Goal: Task Accomplishment & Management: Complete application form

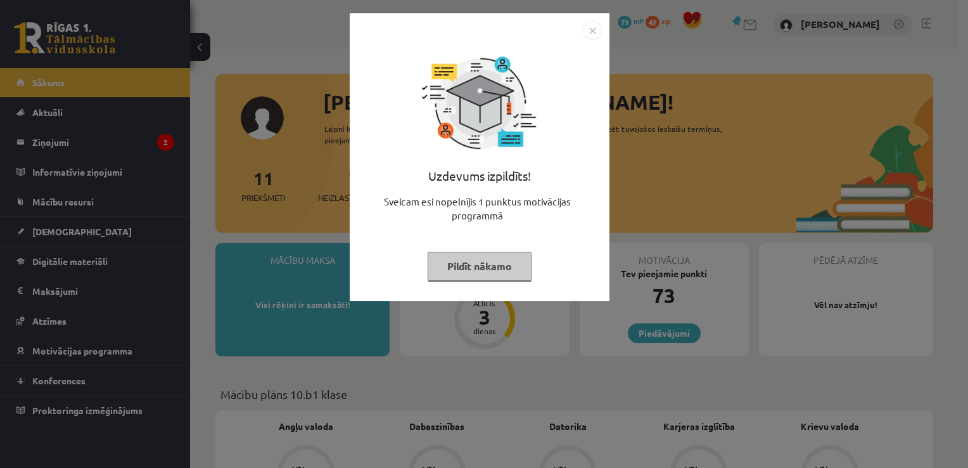
click at [597, 36] on img "Close" at bounding box center [592, 30] width 19 height 19
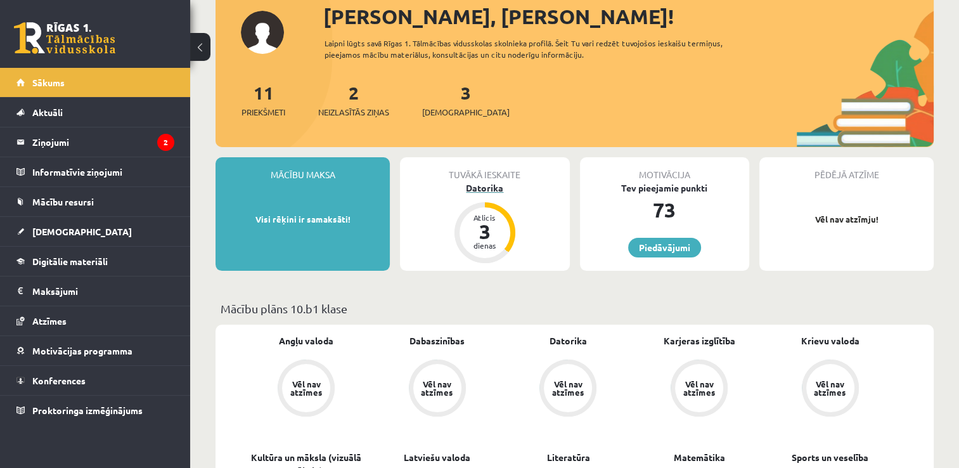
scroll to position [86, 0]
click at [483, 228] on div "3" at bounding box center [485, 230] width 38 height 20
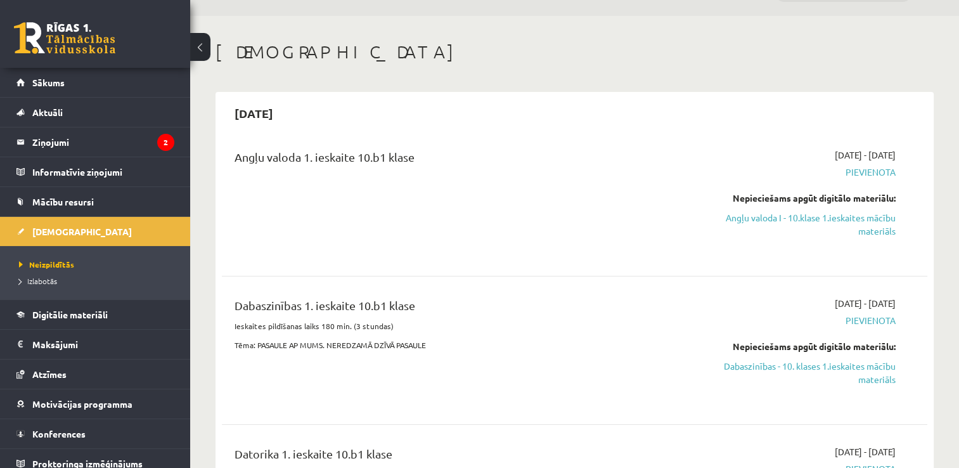
scroll to position [34, 0]
click at [845, 221] on link "Angļu valoda I - 10.klase 1.ieskaites mācību materiāls" at bounding box center [791, 223] width 208 height 27
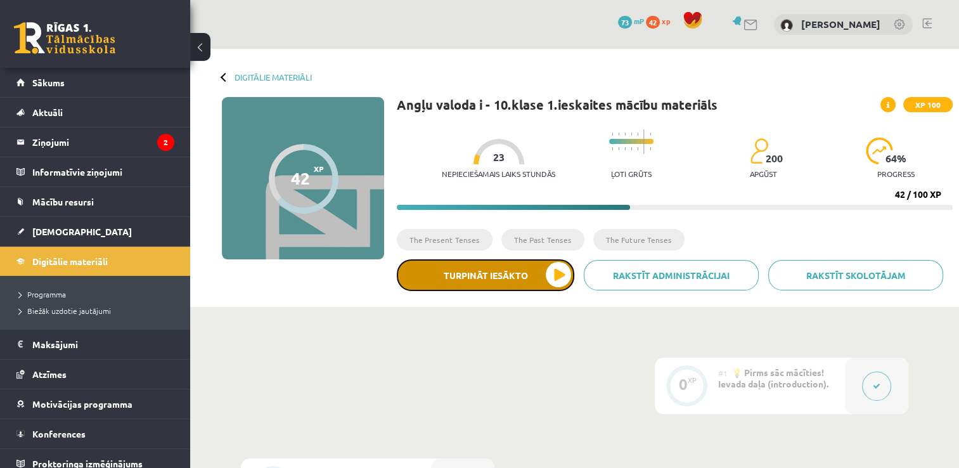
click at [471, 272] on button "Turpināt iesākto" at bounding box center [485, 275] width 177 height 32
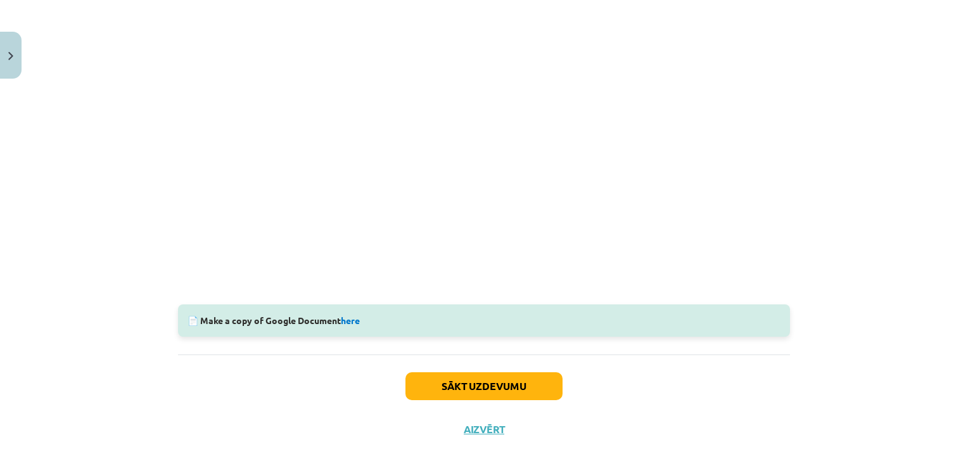
scroll to position [350, 0]
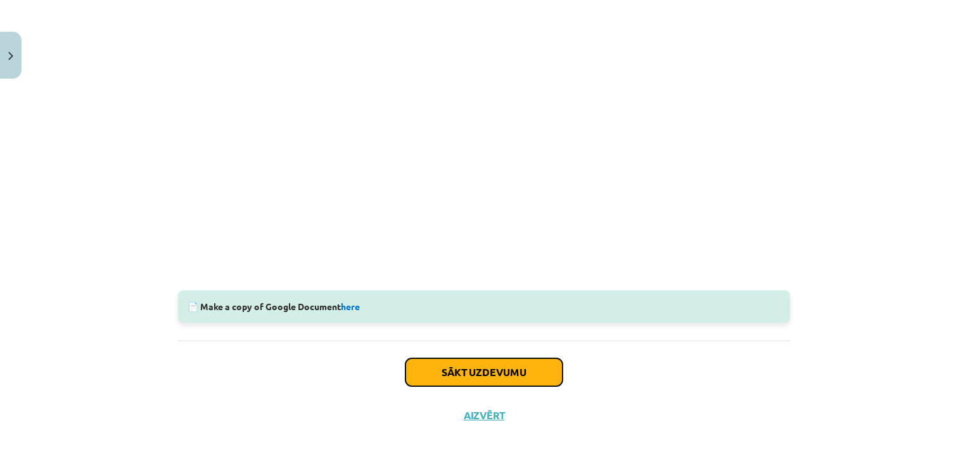
click at [485, 374] on button "Sākt uzdevumu" at bounding box center [483, 372] width 157 height 28
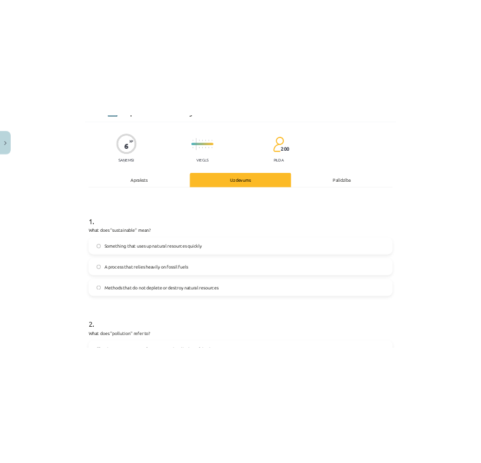
scroll to position [32, 0]
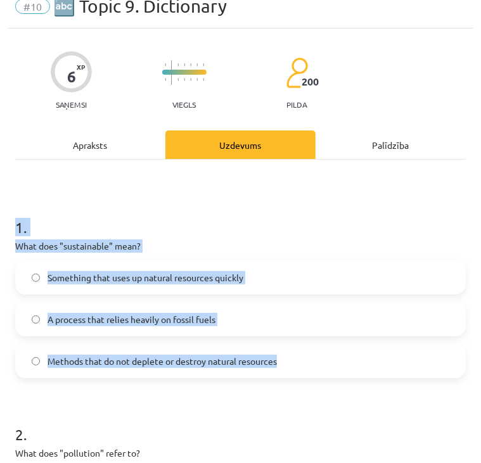
drag, startPoint x: 13, startPoint y: 222, endPoint x: 297, endPoint y: 354, distance: 313.5
click at [297, 354] on div "6 XP Saņemsi Viegls 200 pilda Apraksts Uzdevums Palīdzība 1 . What does "sustai…" at bounding box center [241, 468] width 466 height 879
copy div "1 . What does "sustainable" mean? Something that uses up natural resources quic…"
click at [30, 359] on label "Methods that do not deplete or destroy natural resources" at bounding box center [240, 361] width 448 height 32
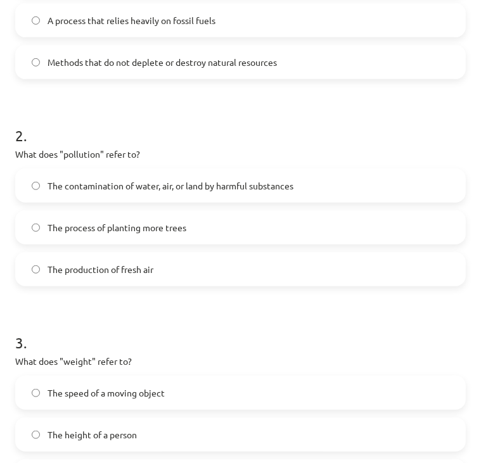
scroll to position [335, 0]
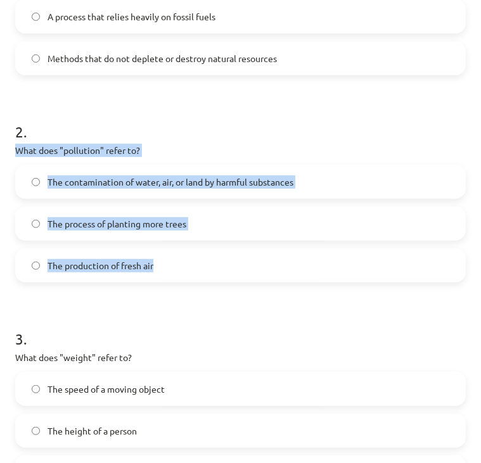
drag, startPoint x: 11, startPoint y: 144, endPoint x: 165, endPoint y: 271, distance: 199.4
click at [165, 271] on div "6 XP Saņemsi Viegls 200 pilda Apraksts Uzdevums Palīdzība 1 . What does "sustai…" at bounding box center [241, 165] width 466 height 879
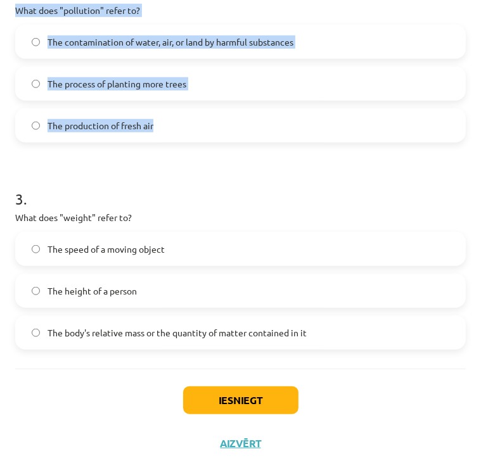
scroll to position [480, 0]
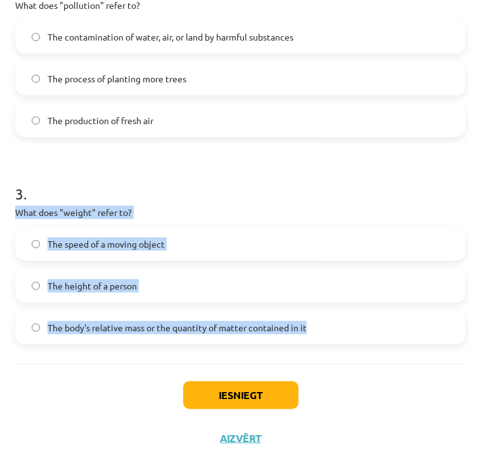
drag, startPoint x: 13, startPoint y: 209, endPoint x: 335, endPoint y: 357, distance: 354.7
click at [335, 357] on div "6 XP Saņemsi Viegls 200 pilda Apraksts Uzdevums Palīdzība 1 . What does "sustai…" at bounding box center [241, 20] width 466 height 879
copy div "What does "weight" refer to? The speed of a moving object The height of a perso…"
click at [238, 394] on button "Iesniegt" at bounding box center [240, 395] width 115 height 28
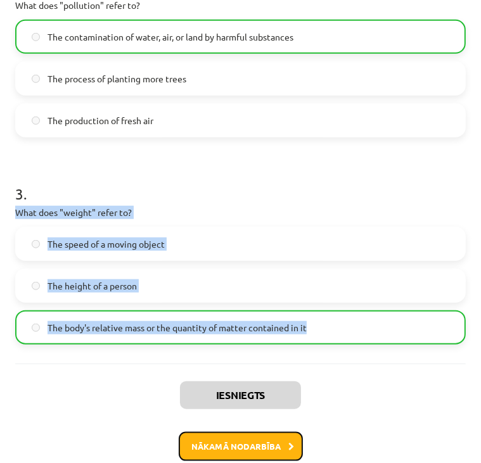
click at [256, 446] on button "Nākamā nodarbība" at bounding box center [241, 446] width 124 height 29
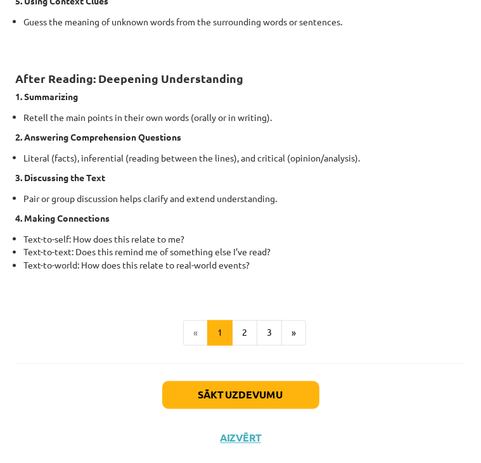
scroll to position [972, 0]
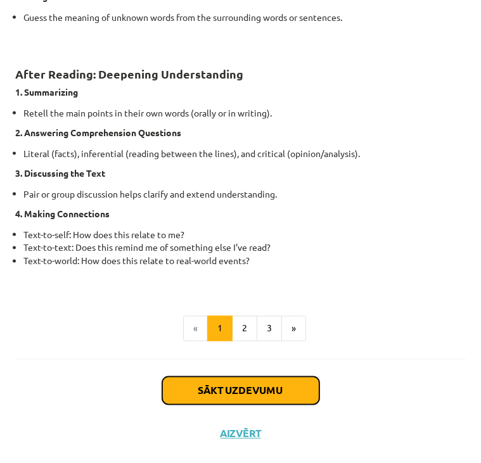
click at [219, 392] on button "Sākt uzdevumu" at bounding box center [240, 391] width 157 height 28
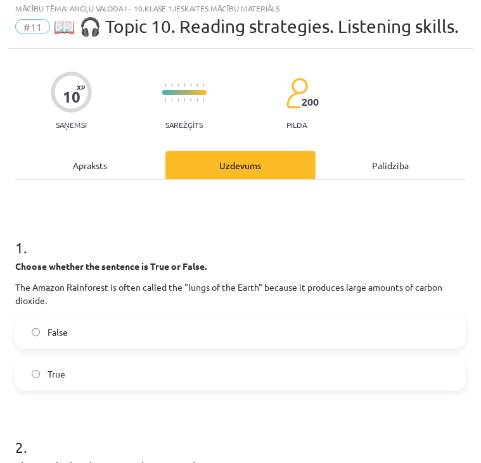
scroll to position [8, 0]
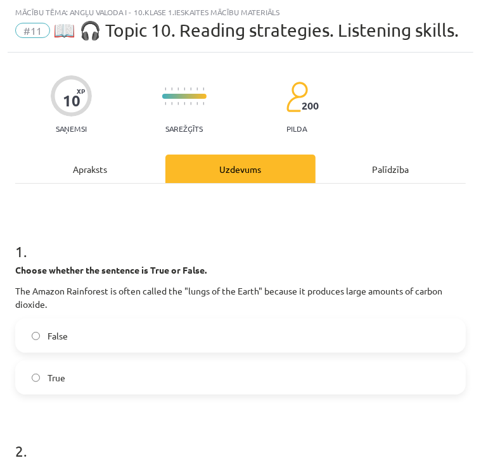
click at [41, 393] on label "True" at bounding box center [240, 378] width 448 height 32
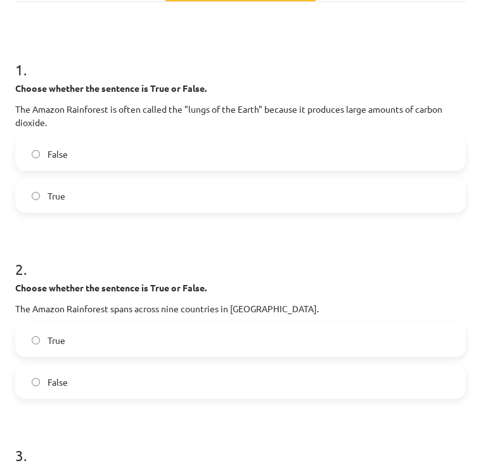
scroll to position [193, 0]
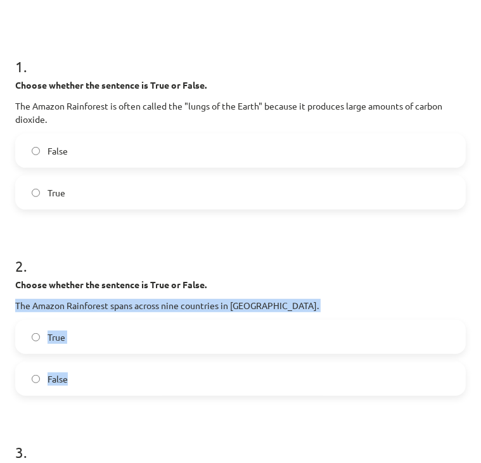
drag, startPoint x: 11, startPoint y: 322, endPoint x: 213, endPoint y: 414, distance: 222.0
copy div "The Amazon Rainforest spans across nine countries in South America. True False"
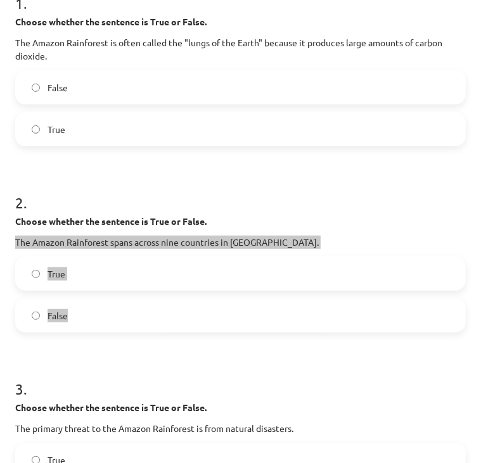
scroll to position [258, 0]
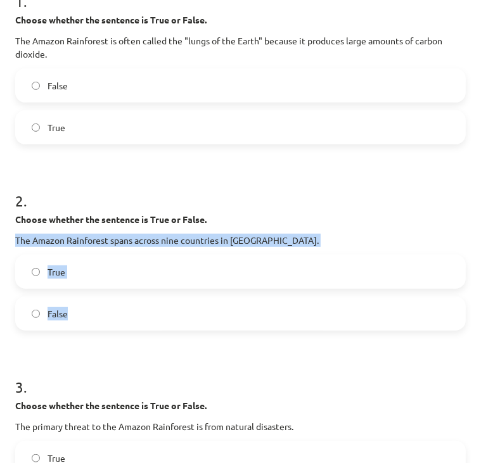
click at [46, 288] on label "True" at bounding box center [240, 272] width 448 height 32
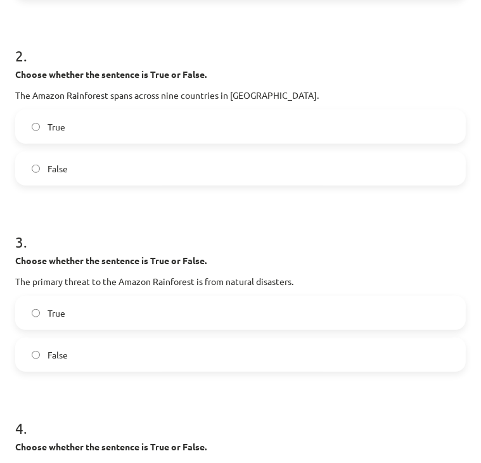
scroll to position [404, 0]
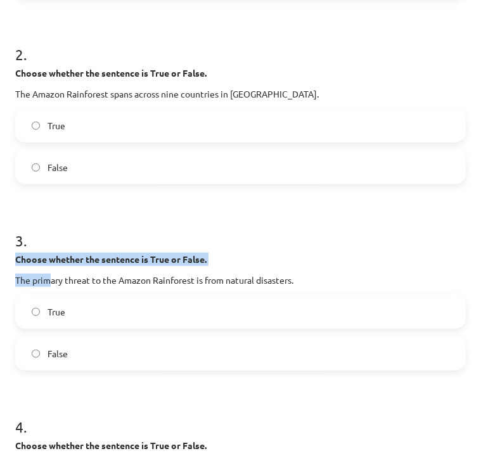
drag, startPoint x: 10, startPoint y: 279, endPoint x: 47, endPoint y: 297, distance: 41.1
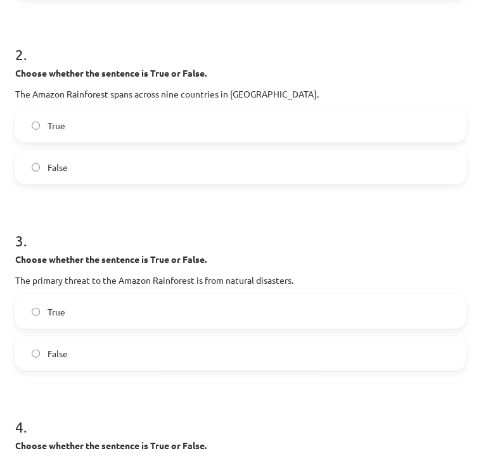
click at [385, 286] on div "Choose whether the sentence is True or False. The primary threat to the Amazon …" at bounding box center [240, 270] width 450 height 34
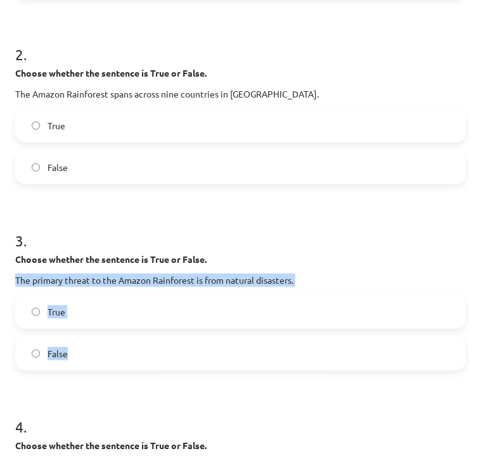
drag, startPoint x: 11, startPoint y: 298, endPoint x: 91, endPoint y: 366, distance: 104.2
copy div "The primary threat to the Amazon Rainforest is from natural disasters. True Fal…"
click at [81, 369] on label "False" at bounding box center [240, 354] width 448 height 32
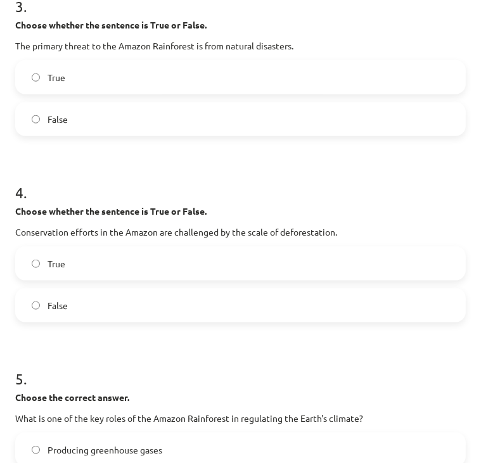
scroll to position [645, 0]
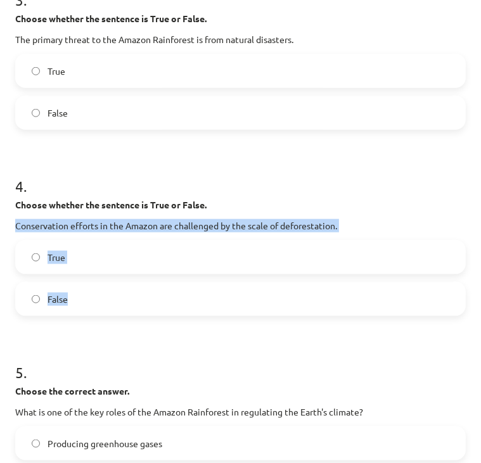
drag, startPoint x: 8, startPoint y: 241, endPoint x: 109, endPoint y: 310, distance: 122.3
click at [109, 310] on div "10 XP Saņemsi Sarežģīts 200 pilda Apraksts Uzdevums Palīdzība 1 . Choose whethe…" at bounding box center [241, 328] width 466 height 1826
copy div "Conservation efforts in the Amazon are challenged by the scale of deforestation…"
click at [109, 273] on label "True" at bounding box center [240, 257] width 448 height 32
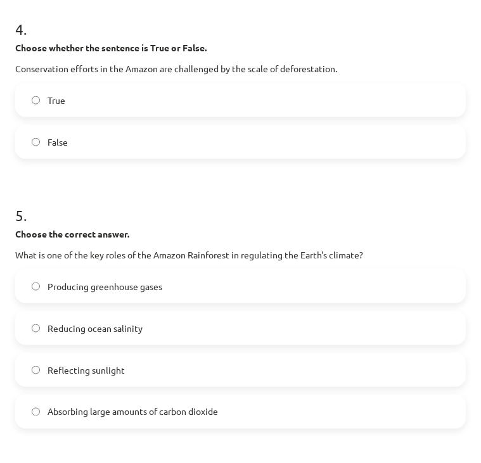
scroll to position [868, 0]
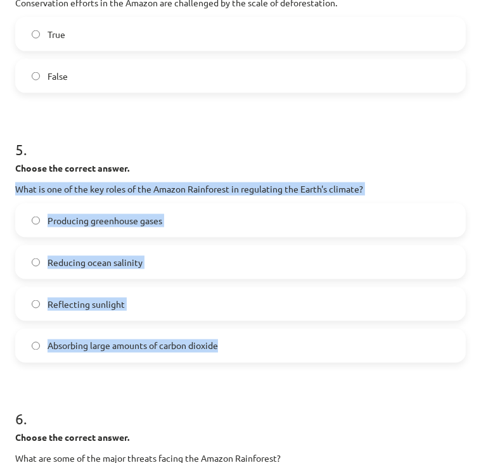
drag, startPoint x: 8, startPoint y: 207, endPoint x: 281, endPoint y: 368, distance: 316.9
click at [281, 368] on div "10 XP Saņemsi Sarežģīts 200 pilda Apraksts Uzdevums Palīdzība 1 . Choose whethe…" at bounding box center [241, 105] width 466 height 1826
copy div "What is one of the key roles of the Amazon Rainforest in regulating the Earth's…"
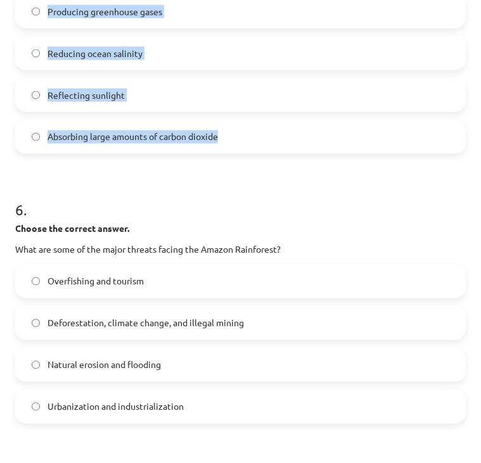
scroll to position [1078, 0]
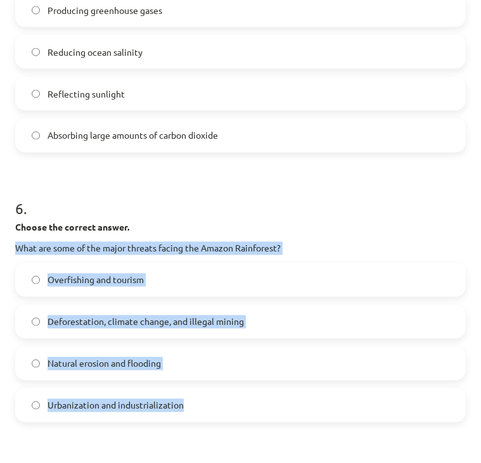
drag, startPoint x: 8, startPoint y: 264, endPoint x: 218, endPoint y: 437, distance: 271.4
copy div "What are some of the major threats facing the Amazon Rainforest? Overfishing an…"
click at [48, 329] on span "Deforestation, climate change, and illegal mining" at bounding box center [146, 322] width 196 height 13
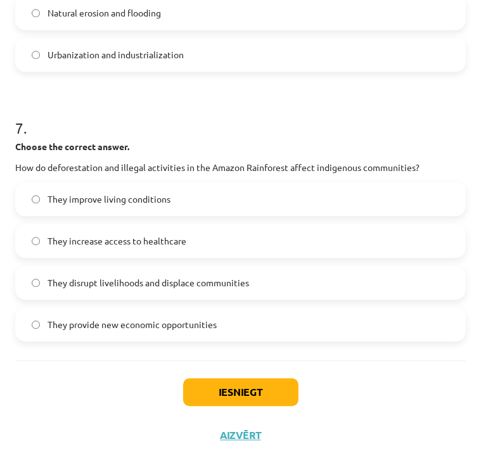
scroll to position [1433, 0]
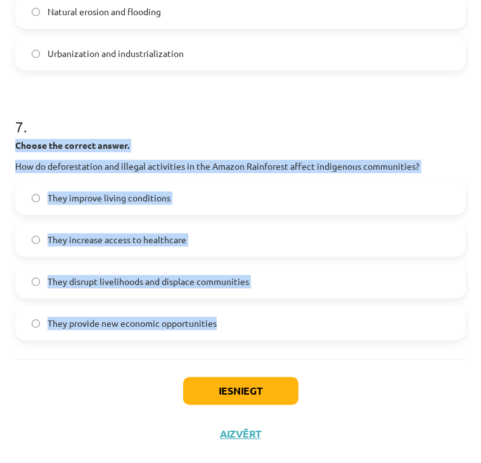
drag, startPoint x: 11, startPoint y: 156, endPoint x: 233, endPoint y: 345, distance: 291.3
copy div "Choose the correct answer. How do deforestation and illegal activities in the A…"
click at [56, 288] on span "They disrupt livelihoods and displace communities" at bounding box center [148, 281] width 201 height 13
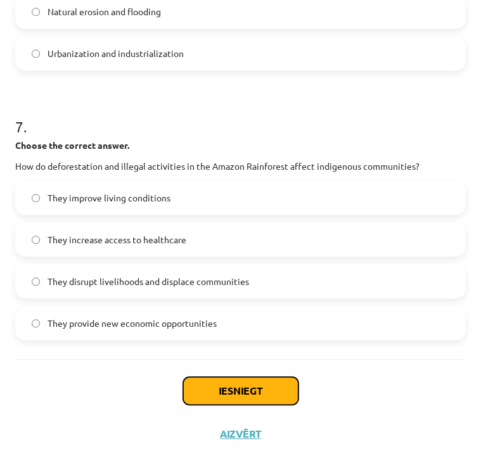
click at [221, 404] on button "Iesniegt" at bounding box center [240, 391] width 115 height 28
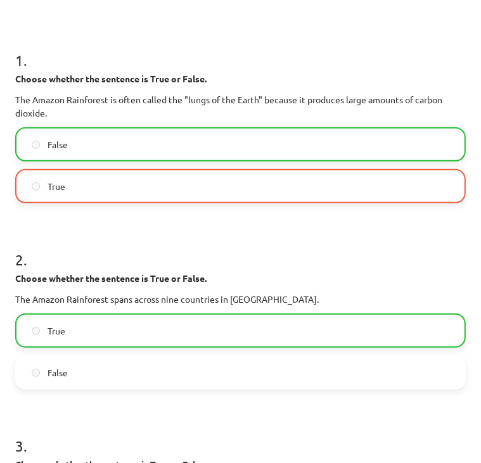
scroll to position [200, 0]
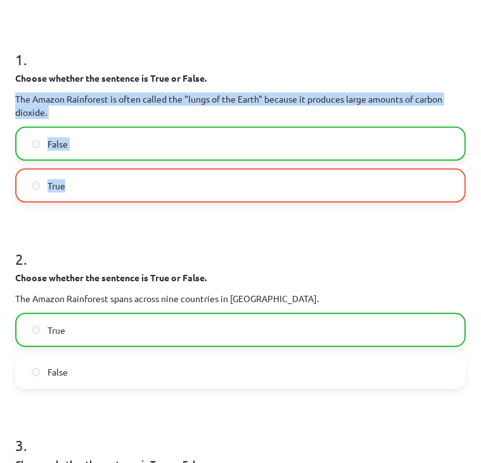
drag, startPoint x: 10, startPoint y: 112, endPoint x: 139, endPoint y: 205, distance: 159.4
copy div "The Amazon Rainforest is often called the "lungs of the Earth" because it produ…"
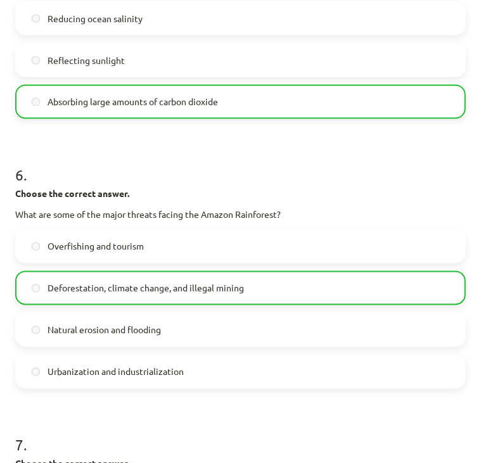
scroll to position [1490, 0]
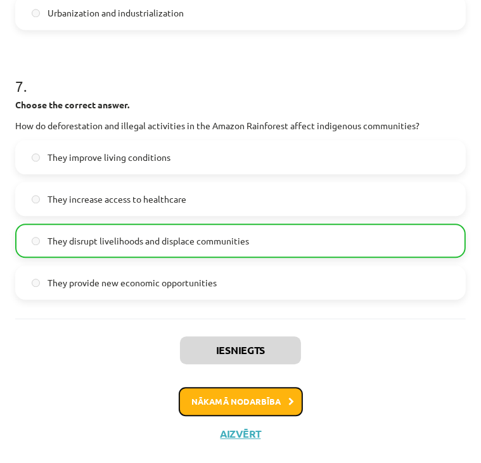
click at [228, 410] on button "Nākamā nodarbība" at bounding box center [241, 401] width 124 height 29
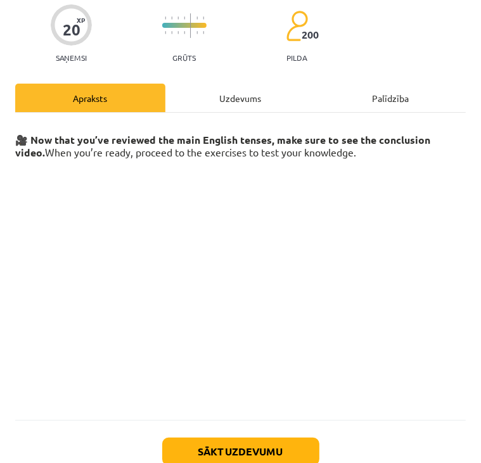
scroll to position [138, 0]
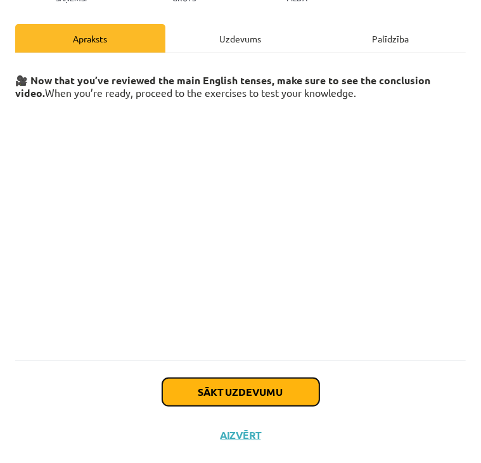
click at [222, 388] on button "Sākt uzdevumu" at bounding box center [240, 392] width 157 height 28
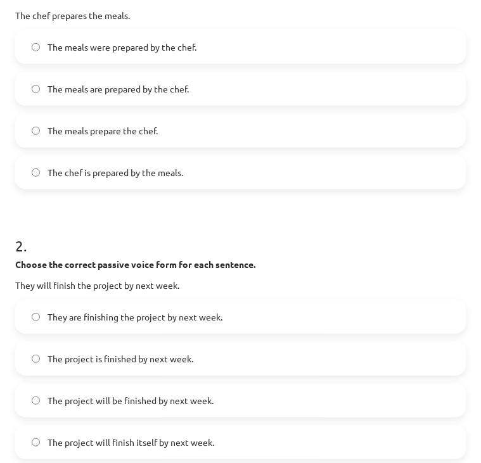
scroll to position [302, 0]
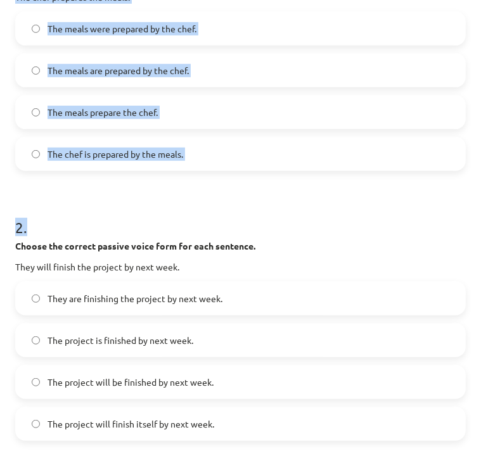
drag, startPoint x: 12, startPoint y: 267, endPoint x: 276, endPoint y: 146, distance: 290.6
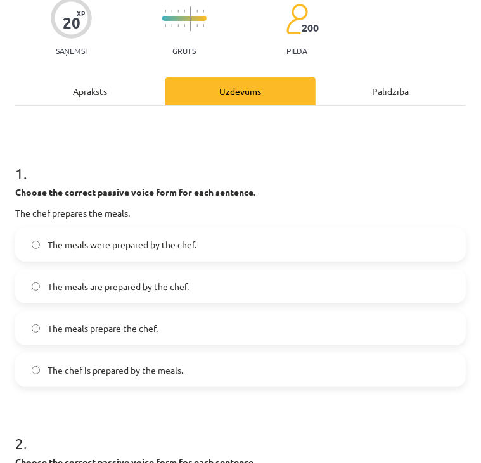
scroll to position [85, 0]
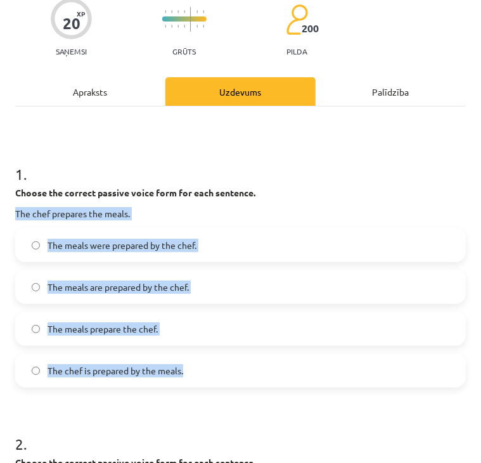
drag, startPoint x: 13, startPoint y: 212, endPoint x: 218, endPoint y: 379, distance: 264.8
copy div "The chef prepares the meals. The meals were prepared by the chef. The meals are…"
click at [242, 243] on label "The meals were prepared by the chef." at bounding box center [240, 245] width 448 height 32
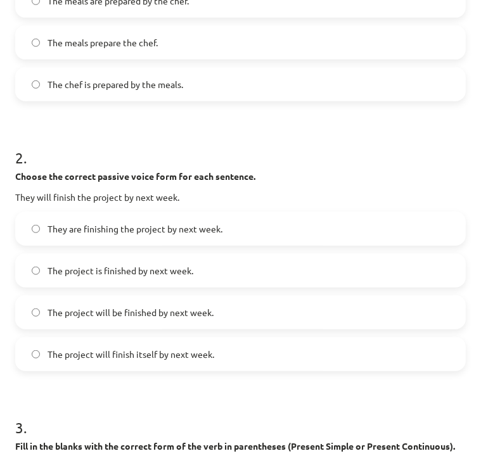
scroll to position [375, 0]
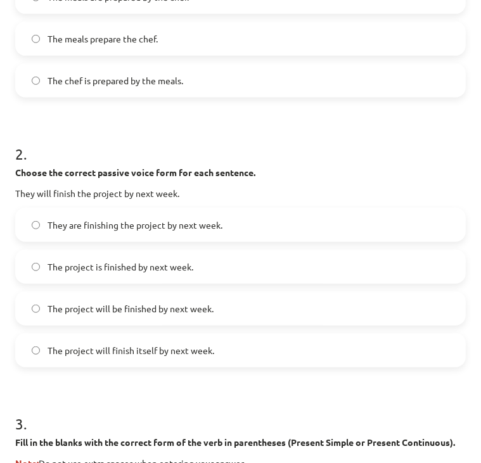
click at [233, 305] on label "The project will be finished by next week." at bounding box center [240, 309] width 448 height 32
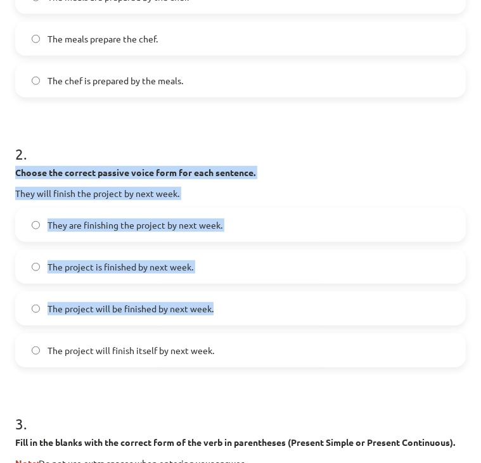
drag, startPoint x: 8, startPoint y: 169, endPoint x: 222, endPoint y: 324, distance: 264.5
click at [222, 324] on div "20 XP Saņemsi Grūts 200 pilda Apraksts Uzdevums Palīdzība 1 . Choose the correc…" at bounding box center [241, 427] width 466 height 1484
click at [302, 233] on label "They are finishing the project by next week." at bounding box center [240, 225] width 448 height 32
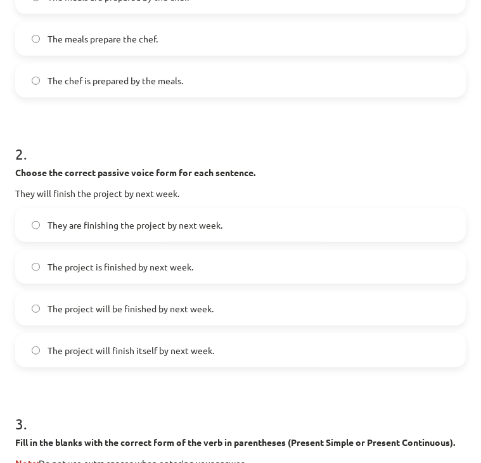
click at [96, 303] on span "The project will be finished by next week." at bounding box center [131, 308] width 166 height 13
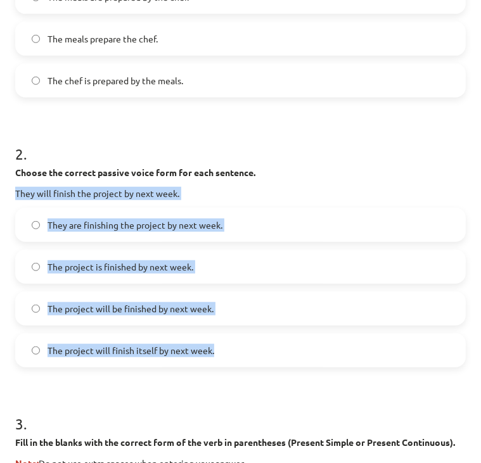
drag, startPoint x: 13, startPoint y: 187, endPoint x: 217, endPoint y: 347, distance: 259.5
click at [217, 347] on div "20 XP Saņemsi Grūts 200 pilda Apraksts Uzdevums Palīdzība 1 . Choose the correc…" at bounding box center [241, 427] width 466 height 1484
click at [3, 191] on div "Mācību tēma: Angļu valoda i - 10.klase 1.ieskaites mācību materiāls #12 ✅ Final…" at bounding box center [240, 231] width 481 height 463
drag, startPoint x: 5, startPoint y: 191, endPoint x: 253, endPoint y: 352, distance: 295.6
click at [253, 352] on div "Mācību tēma: Angļu valoda i - 10.klase 1.ieskaites mācību materiāls #12 ✅ Final…" at bounding box center [240, 231] width 481 height 463
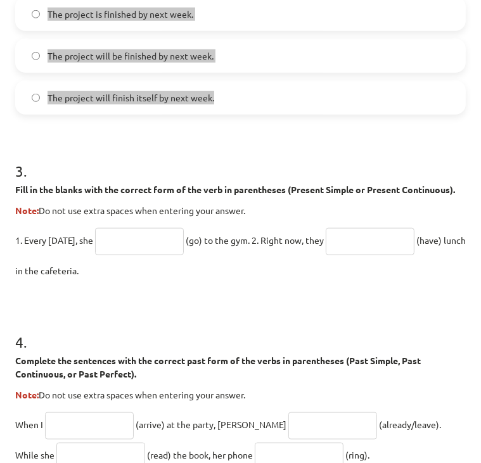
scroll to position [634, 0]
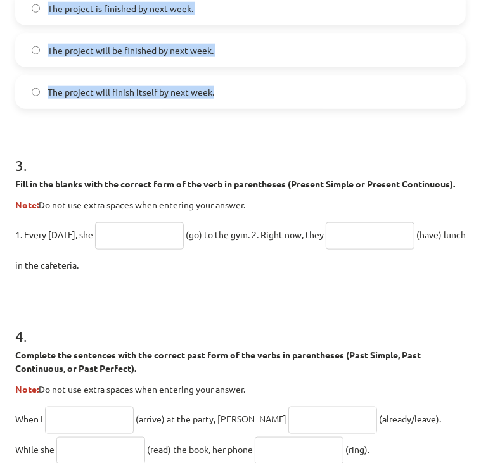
drag, startPoint x: 6, startPoint y: 213, endPoint x: 264, endPoint y: 280, distance: 265.8
click at [264, 280] on div "Mācību tēma: Angļu valoda i - 10.klase 1.ieskaites mācību materiāls #12 ✅ Final…" at bounding box center [240, 231] width 481 height 463
click at [124, 236] on input "text" at bounding box center [139, 235] width 89 height 27
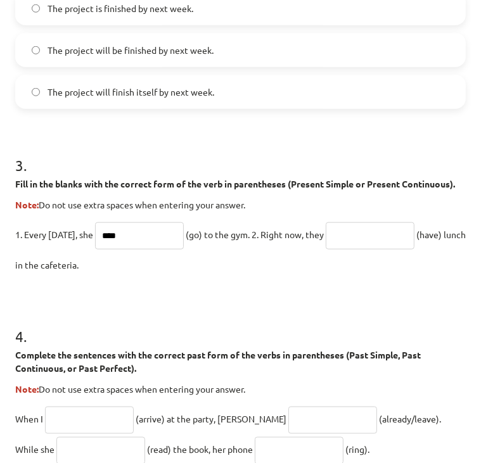
type input "****"
click at [368, 250] on input "text" at bounding box center [370, 235] width 89 height 27
type input "*"
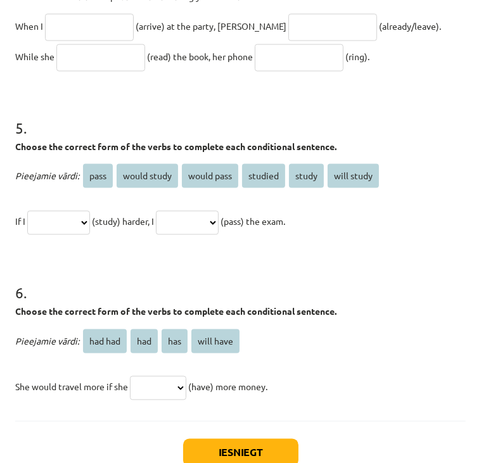
scroll to position [1026, 0]
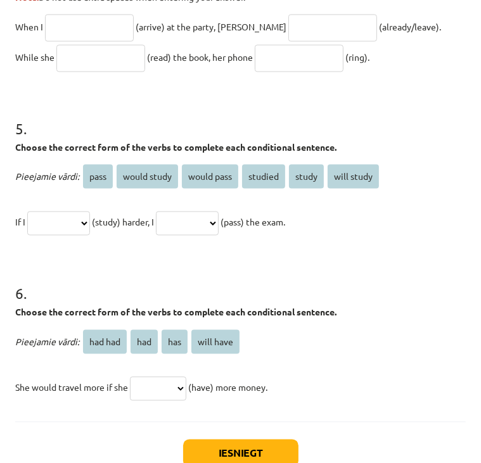
type input "******"
click at [150, 189] on span "would study" at bounding box center [147, 177] width 61 height 24
drag, startPoint x: 150, startPoint y: 189, endPoint x: 82, endPoint y: 235, distance: 81.7
click at [82, 235] on div "**********" at bounding box center [240, 200] width 450 height 76
click at [136, 189] on span "would study" at bounding box center [147, 177] width 61 height 24
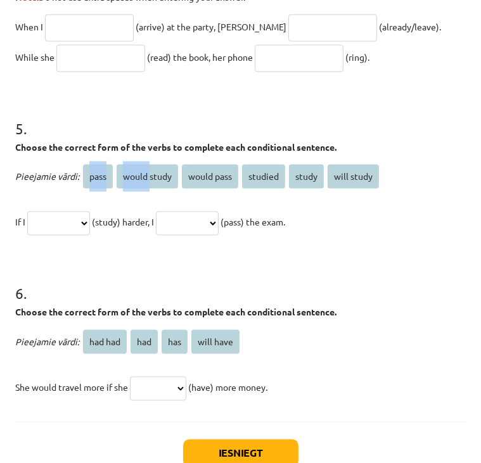
click at [136, 189] on span "would study" at bounding box center [147, 177] width 61 height 24
drag, startPoint x: 136, startPoint y: 194, endPoint x: 67, endPoint y: 227, distance: 76.5
click at [67, 227] on select "**********" at bounding box center [58, 224] width 63 height 24
select select "**********"
click at [29, 222] on select "**********" at bounding box center [58, 224] width 63 height 24
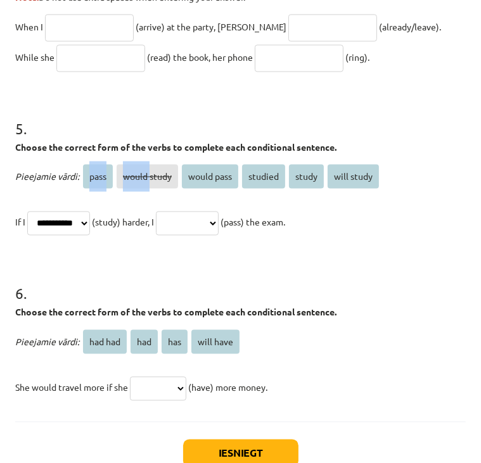
click at [219, 233] on select "**********" at bounding box center [187, 224] width 63 height 24
select select "**********"
click at [175, 222] on select "**********" at bounding box center [187, 224] width 63 height 24
click at [90, 236] on select "**********" at bounding box center [58, 224] width 63 height 24
select select "**********"
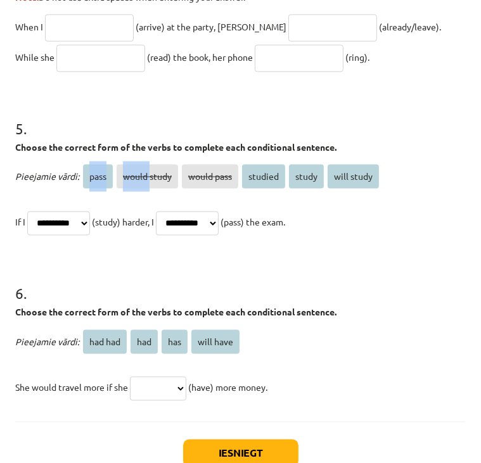
click at [29, 222] on select "**********" at bounding box center [58, 224] width 63 height 24
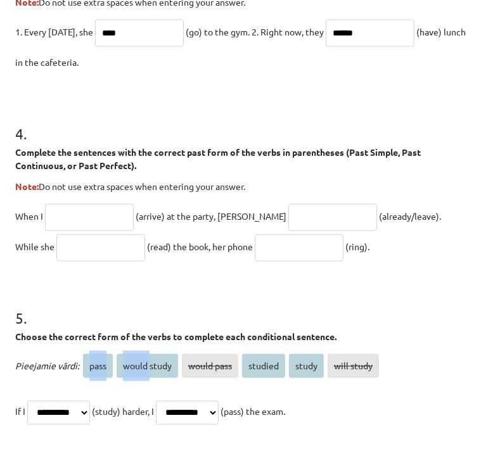
scroll to position [834, 0]
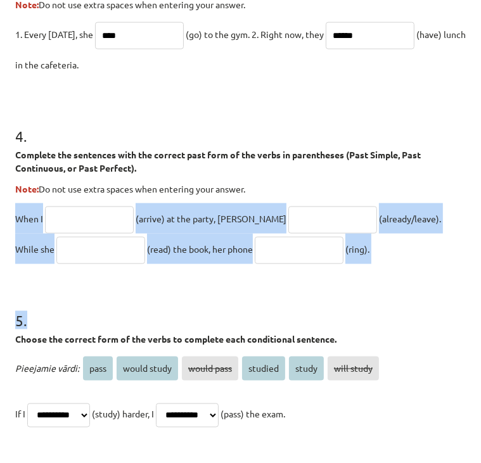
drag, startPoint x: 12, startPoint y: 222, endPoint x: 343, endPoint y: 281, distance: 336.5
drag, startPoint x: 343, startPoint y: 281, endPoint x: 352, endPoint y: 277, distance: 9.6
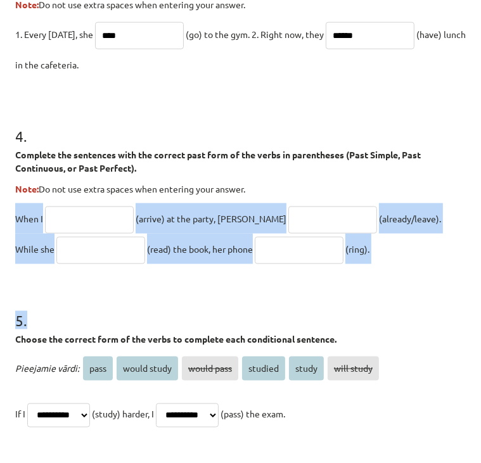
drag, startPoint x: 15, startPoint y: 222, endPoint x: 335, endPoint y: 291, distance: 327.2
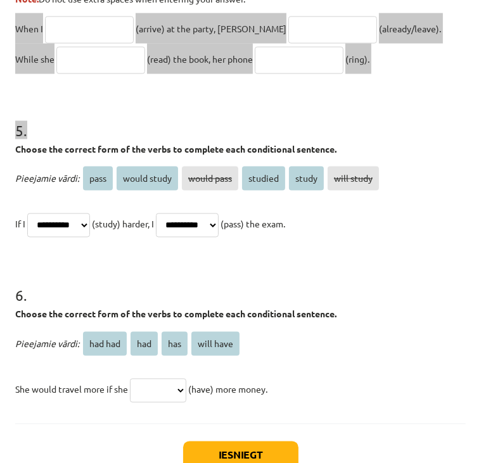
scroll to position [1101, 0]
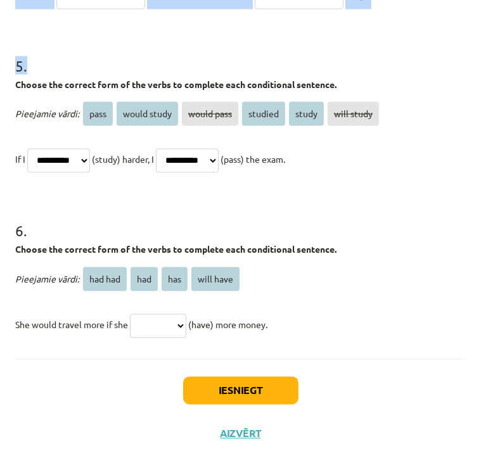
click at [186, 324] on select "******* *** *** *********" at bounding box center [158, 326] width 56 height 24
select select "***"
click at [132, 314] on select "******* *** *** *********" at bounding box center [158, 326] width 56 height 24
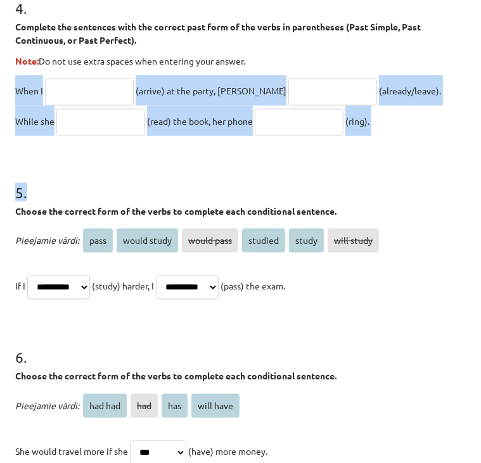
scroll to position [865, 0]
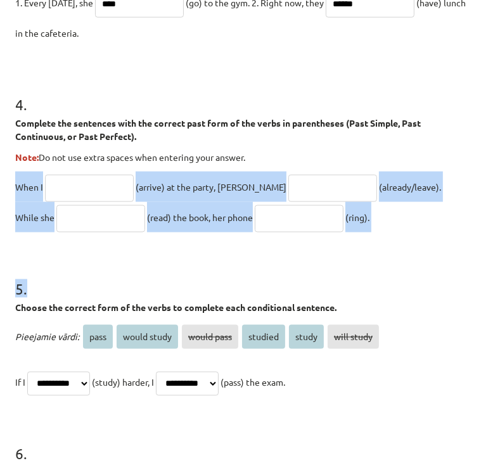
click at [84, 202] on input "text" at bounding box center [89, 188] width 89 height 27
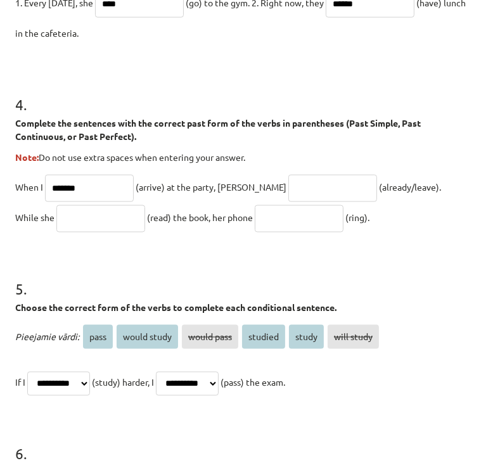
type input "*******"
click at [288, 196] on input "text" at bounding box center [332, 188] width 89 height 27
type input "**********"
click at [62, 231] on input "text" at bounding box center [100, 218] width 89 height 27
type input "*******"
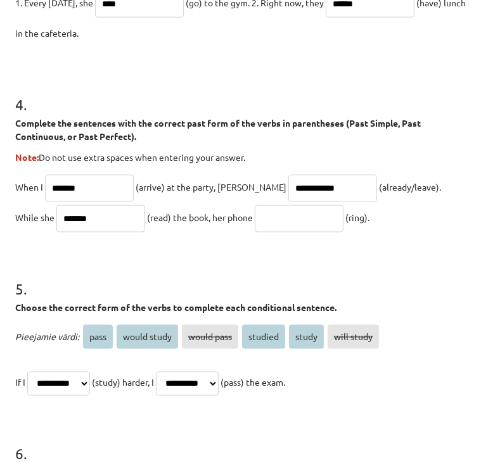
click at [255, 231] on input "text" at bounding box center [299, 218] width 89 height 27
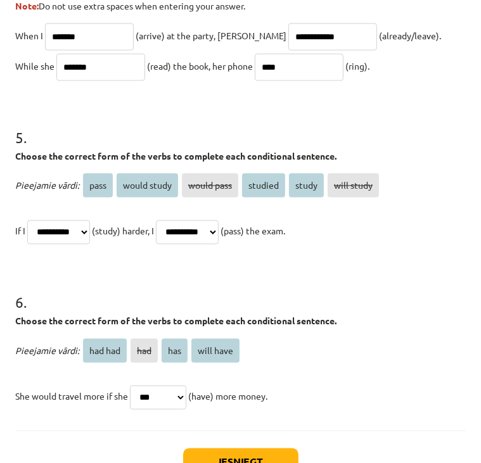
scroll to position [1101, 0]
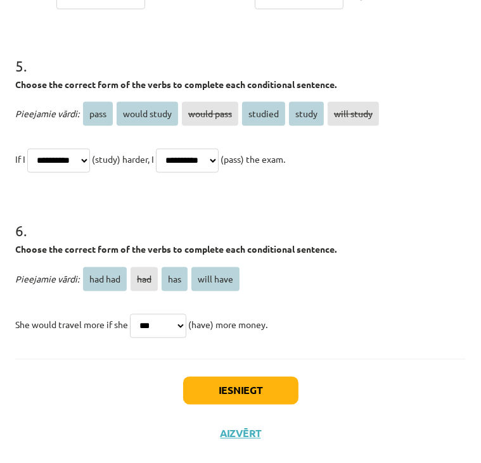
type input "****"
click at [236, 395] on button "Iesniegt" at bounding box center [240, 391] width 115 height 28
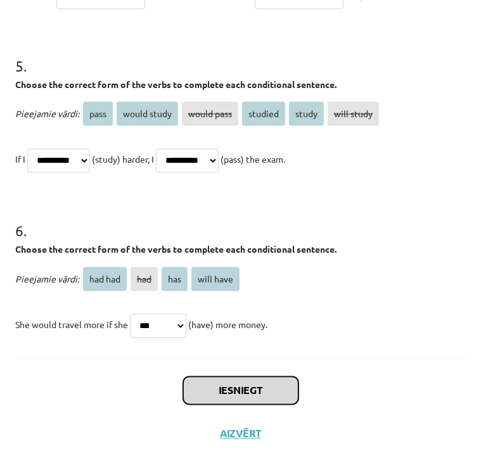
click at [236, 395] on button "Iesniegt" at bounding box center [240, 391] width 115 height 28
click at [219, 400] on button "Iesniegt" at bounding box center [240, 391] width 115 height 28
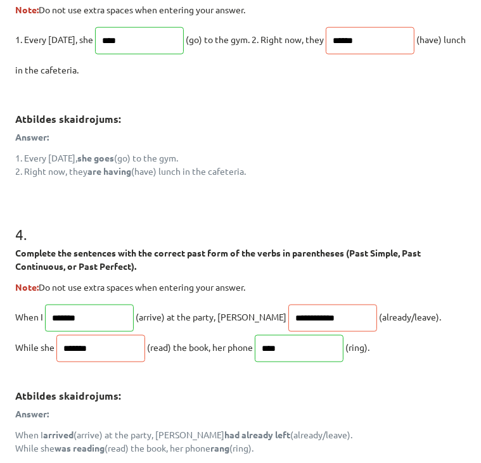
scroll to position [1327, 0]
